Goal: Entertainment & Leisure: Consume media (video, audio)

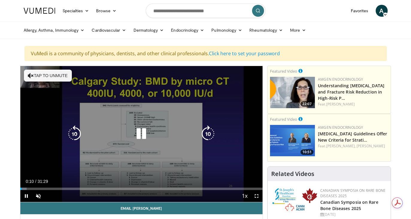
click at [151, 135] on div "Video Player" at bounding box center [141, 134] width 145 height 12
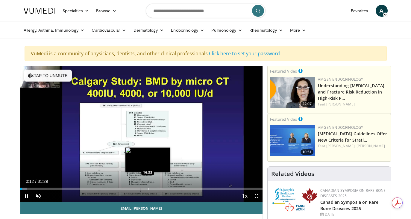
click at [148, 187] on div "Loaded : 2.62% 00:12 16:33" at bounding box center [141, 188] width 242 height 6
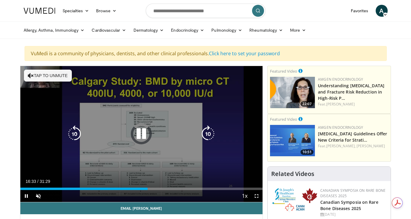
click at [57, 76] on button "Tap to unmute" at bounding box center [48, 76] width 48 height 12
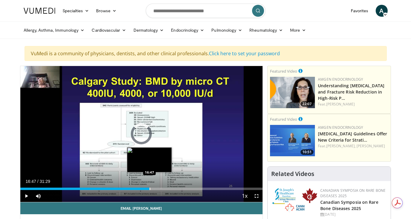
click at [150, 190] on div "Progress Bar" at bounding box center [150, 189] width 1 height 2
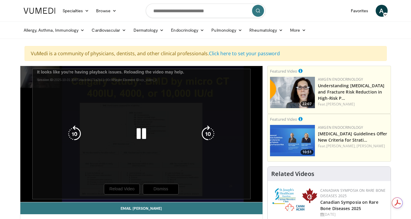
click at [147, 163] on div "10 seconds Tap to unmute" at bounding box center [141, 134] width 242 height 136
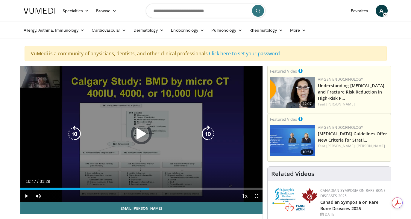
click at [141, 137] on icon "Video Player" at bounding box center [141, 134] width 17 height 17
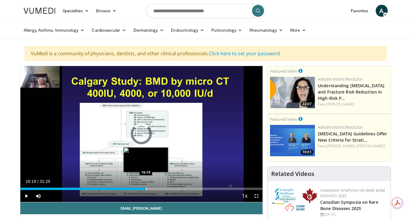
click at [146, 187] on div "Loaded : 0.00% 16:47 16:19" at bounding box center [141, 188] width 242 height 6
